Goal: Task Accomplishment & Management: Manage account settings

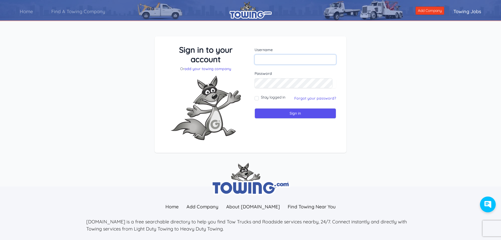
click at [295, 56] on input "text" at bounding box center [296, 59] width 82 height 10
type input "michelle@choicetowingco.com"
click at [255, 108] on input "Sign in" at bounding box center [296, 113] width 82 height 10
click at [288, 57] on input "text" at bounding box center [296, 59] width 82 height 10
type input "[PERSON_NAME][EMAIL_ADDRESS][DOMAIN_NAME]"
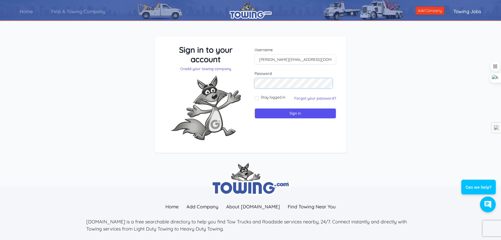
click at [255, 108] on input "Sign in" at bounding box center [296, 113] width 82 height 10
click at [290, 59] on input "text" at bounding box center [296, 59] width 82 height 10
type input "[PERSON_NAME][EMAIL_ADDRESS][DOMAIN_NAME]"
click at [309, 97] on link "Forgot your password?" at bounding box center [315, 98] width 42 height 5
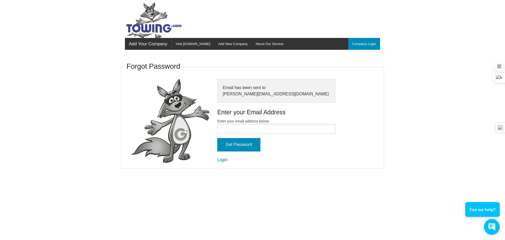
click at [225, 160] on link "Login" at bounding box center [222, 159] width 10 height 4
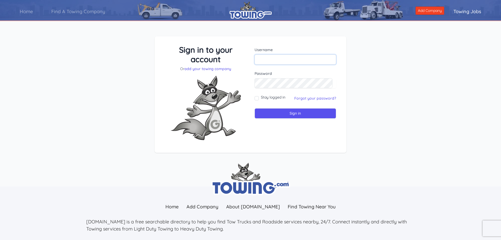
click at [278, 56] on input "text" at bounding box center [296, 59] width 82 height 10
type input "[PERSON_NAME][EMAIL_ADDRESS][DOMAIN_NAME]"
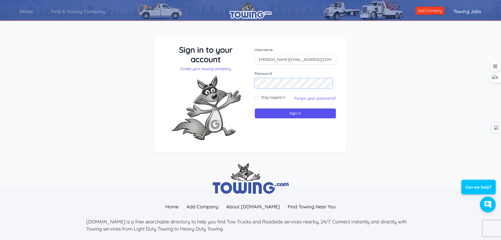
click at [255, 108] on input "Sign in" at bounding box center [296, 113] width 82 height 10
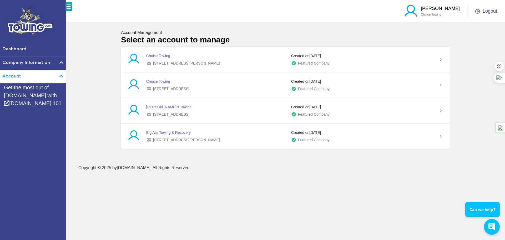
click at [62, 75] on link "Account" at bounding box center [33, 76] width 66 height 13
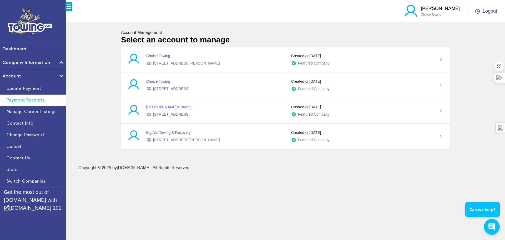
click at [26, 98] on link "Payment Receipts" at bounding box center [33, 100] width 66 height 12
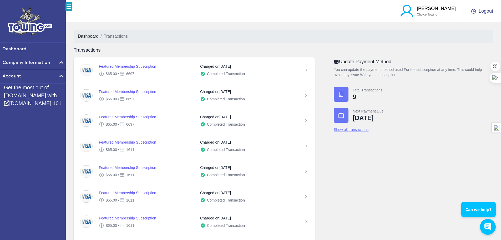
click at [350, 131] on link "Show all transactions" at bounding box center [351, 129] width 35 height 4
click at [308, 72] on icon at bounding box center [306, 69] width 5 height 5
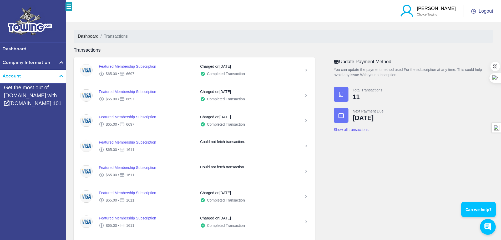
click at [47, 75] on link "Account" at bounding box center [33, 76] width 66 height 13
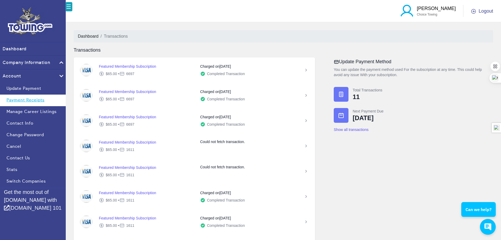
click at [34, 100] on link "Payment Receipts" at bounding box center [33, 100] width 66 height 12
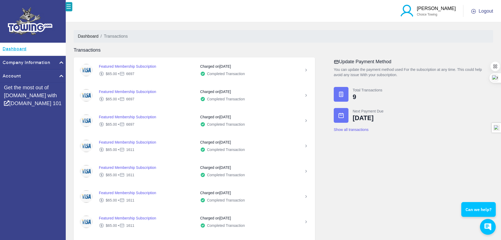
click at [18, 50] on link "Dashboard" at bounding box center [33, 49] width 66 height 13
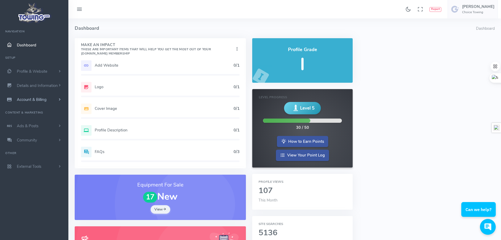
click at [58, 99] on span "scrollable content" at bounding box center [59, 99] width 5 height 5
click at [29, 120] on link "Payment Receipts" at bounding box center [40, 120] width 55 height 11
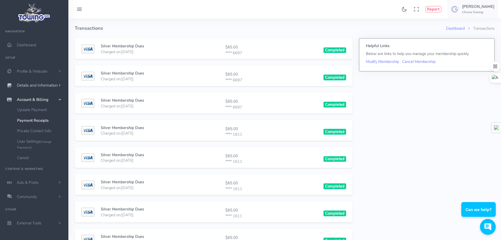
click at [51, 85] on span "Details and Information" at bounding box center [37, 85] width 41 height 5
click at [26, 73] on span "Profile & Website" at bounding box center [32, 71] width 31 height 5
